Goal: Browse casually

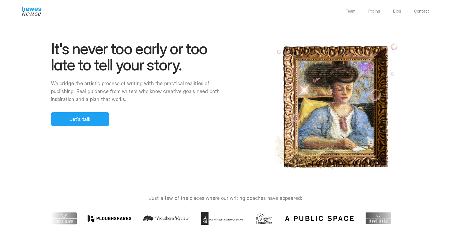
click at [84, 90] on div at bounding box center [254, 123] width 393 height 246
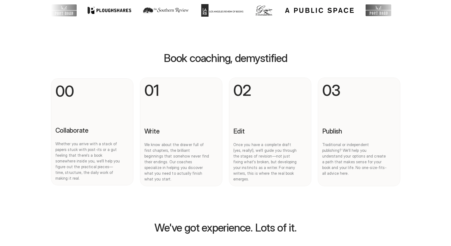
scroll to position [208, 0]
click at [175, 55] on div at bounding box center [254, 123] width 393 height 246
drag, startPoint x: 158, startPoint y: 60, endPoint x: 283, endPoint y: 59, distance: 125.1
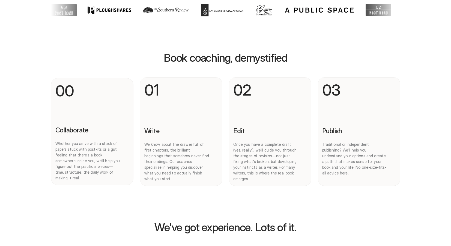
click at [283, 59] on div at bounding box center [254, 123] width 393 height 246
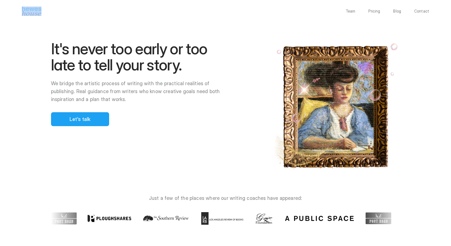
drag, startPoint x: 59, startPoint y: 83, endPoint x: 83, endPoint y: 98, distance: 28.6
click at [85, 98] on div at bounding box center [254, 123] width 393 height 246
click at [66, 92] on div at bounding box center [254, 123] width 393 height 246
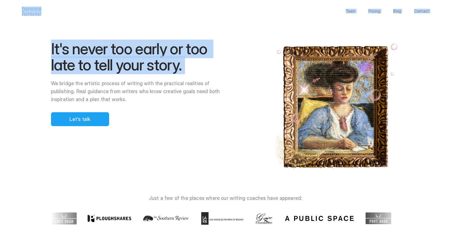
drag, startPoint x: 52, startPoint y: 84, endPoint x: 93, endPoint y: 98, distance: 43.0
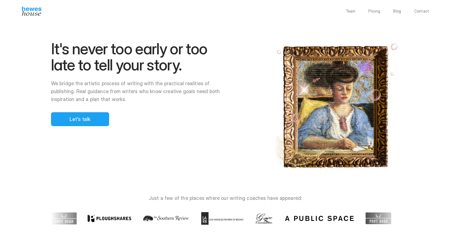
click at [89, 98] on div at bounding box center [254, 123] width 393 height 246
click at [73, 89] on div at bounding box center [254, 123] width 393 height 246
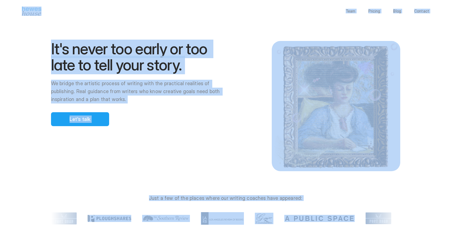
click at [73, 89] on div at bounding box center [254, 123] width 393 height 246
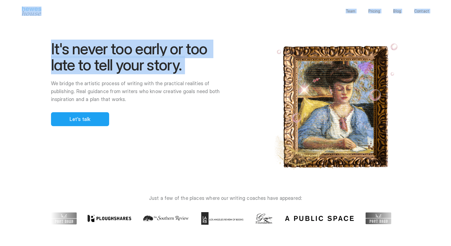
drag, startPoint x: 91, startPoint y: 102, endPoint x: 46, endPoint y: 83, distance: 49.0
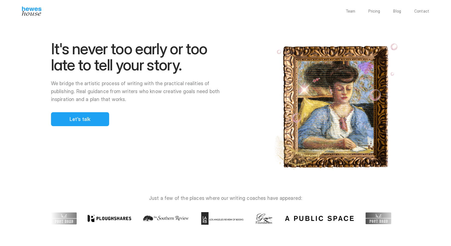
drag, startPoint x: 179, startPoint y: 67, endPoint x: 85, endPoint y: 101, distance: 99.8
click at [83, 101] on div at bounding box center [254, 123] width 393 height 246
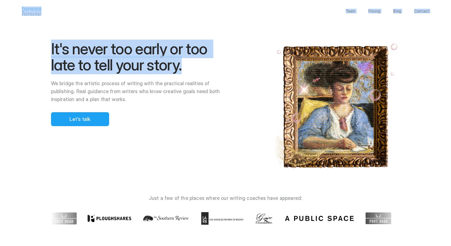
drag, startPoint x: 371, startPoint y: 135, endPoint x: 49, endPoint y: 74, distance: 328.5
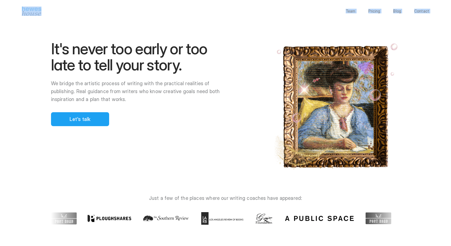
drag, startPoint x: 63, startPoint y: 56, endPoint x: 93, endPoint y: 162, distance: 110.2
click at [88, 67] on div at bounding box center [254, 123] width 393 height 246
drag, startPoint x: 53, startPoint y: 46, endPoint x: 77, endPoint y: 98, distance: 57.3
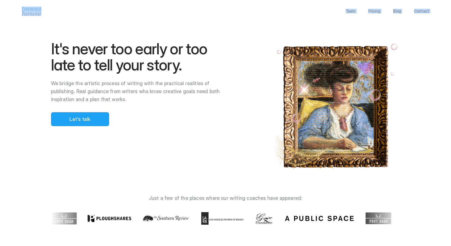
click at [79, 98] on div at bounding box center [254, 123] width 393 height 246
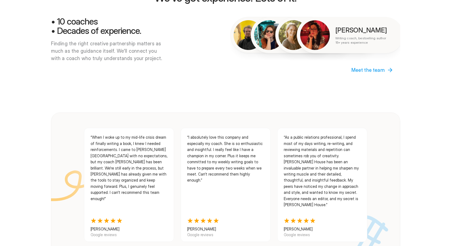
scroll to position [528, 0]
